Goal: Information Seeking & Learning: Learn about a topic

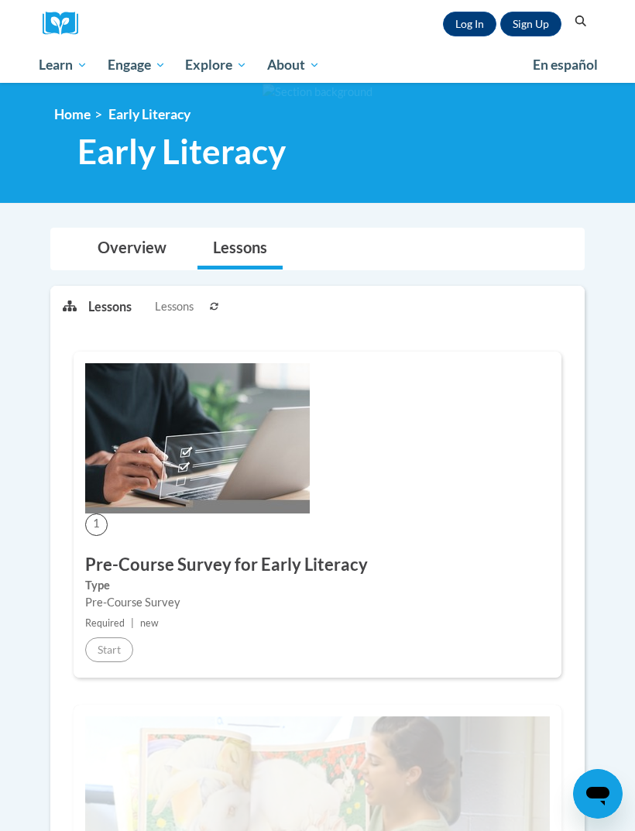
click at [483, 32] on link "Log In" at bounding box center [469, 24] width 53 height 25
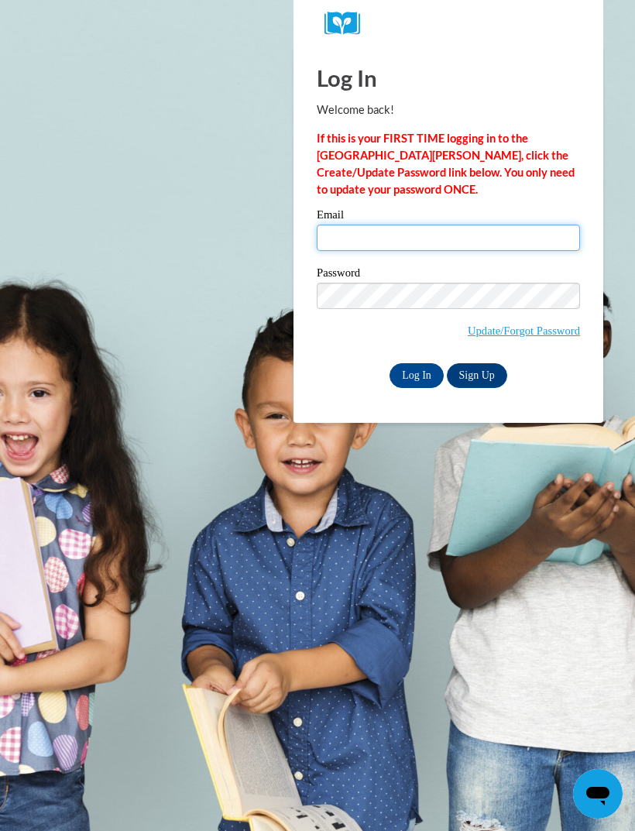
type input "[EMAIL_ADDRESS][DOMAIN_NAME]"
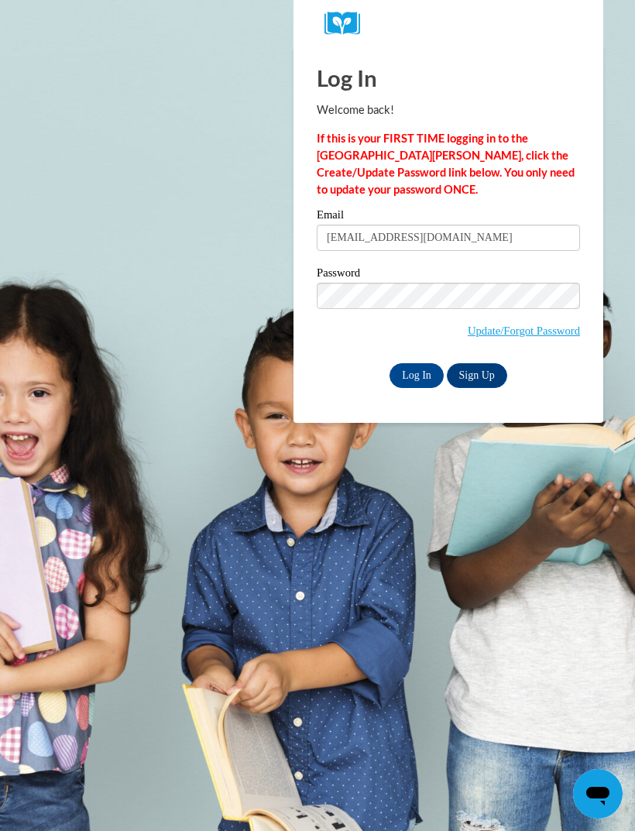
click at [417, 374] on input "Log In" at bounding box center [417, 375] width 54 height 25
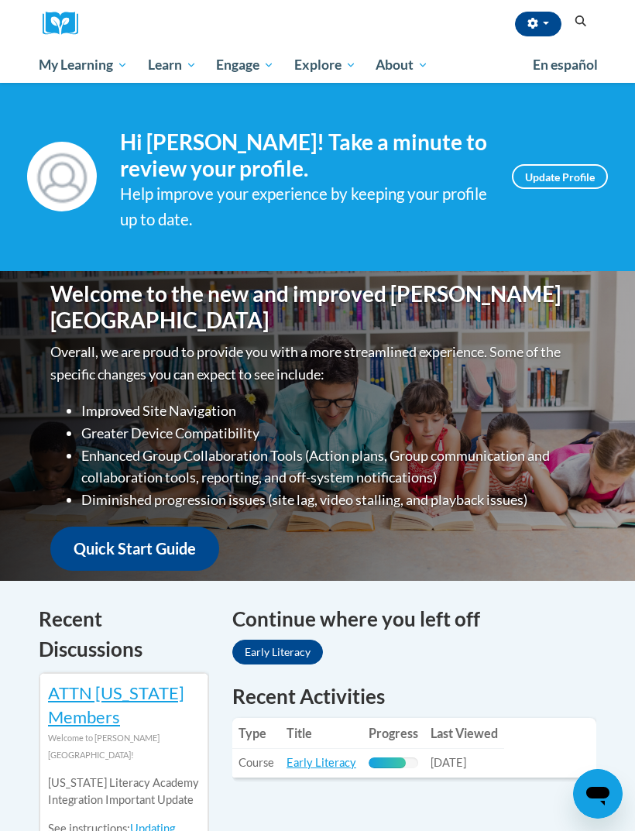
click at [414, 751] on td "Progress: 75% Complete" at bounding box center [394, 763] width 62 height 29
click at [303, 656] on link "Early Literacy" at bounding box center [277, 652] width 91 height 25
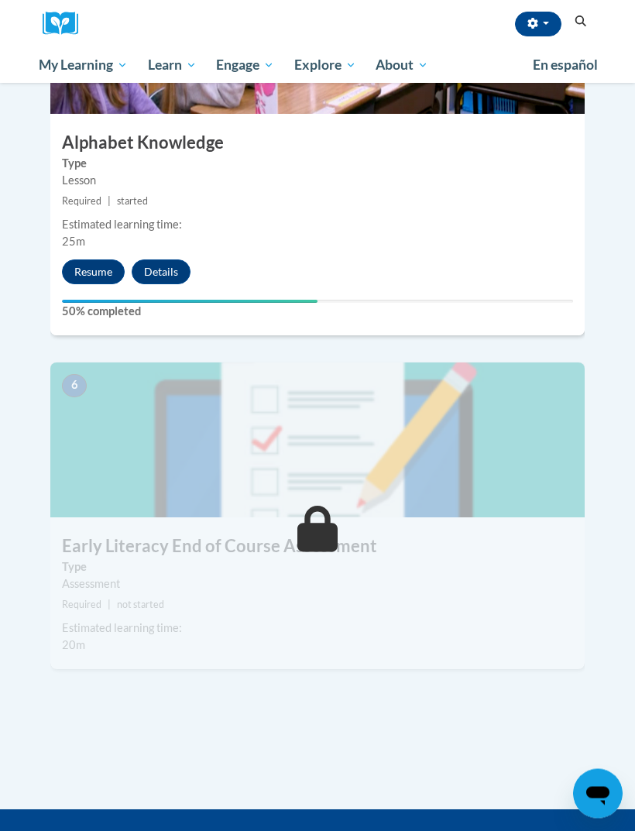
scroll to position [2023, 0]
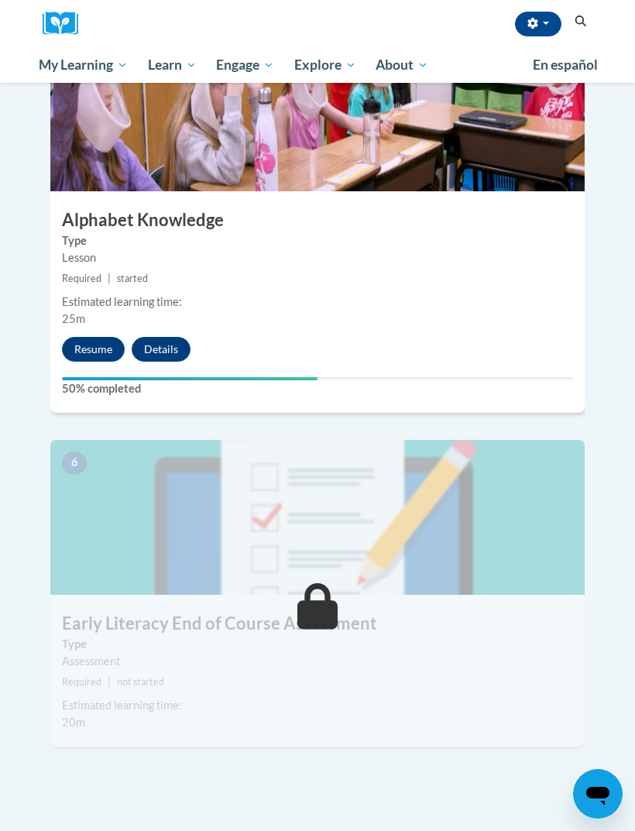
click at [99, 337] on button "Resume" at bounding box center [93, 349] width 63 height 25
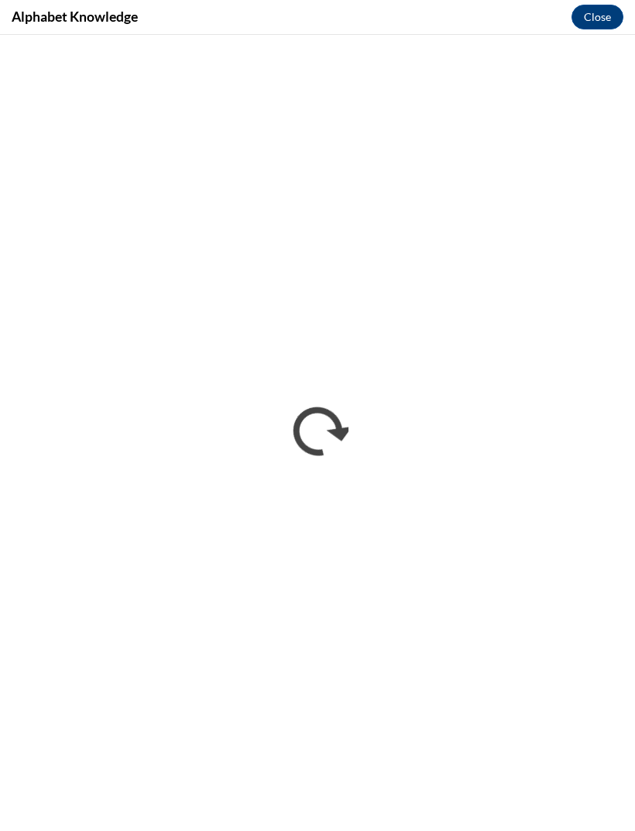
scroll to position [0, 0]
